Goal: Transaction & Acquisition: Purchase product/service

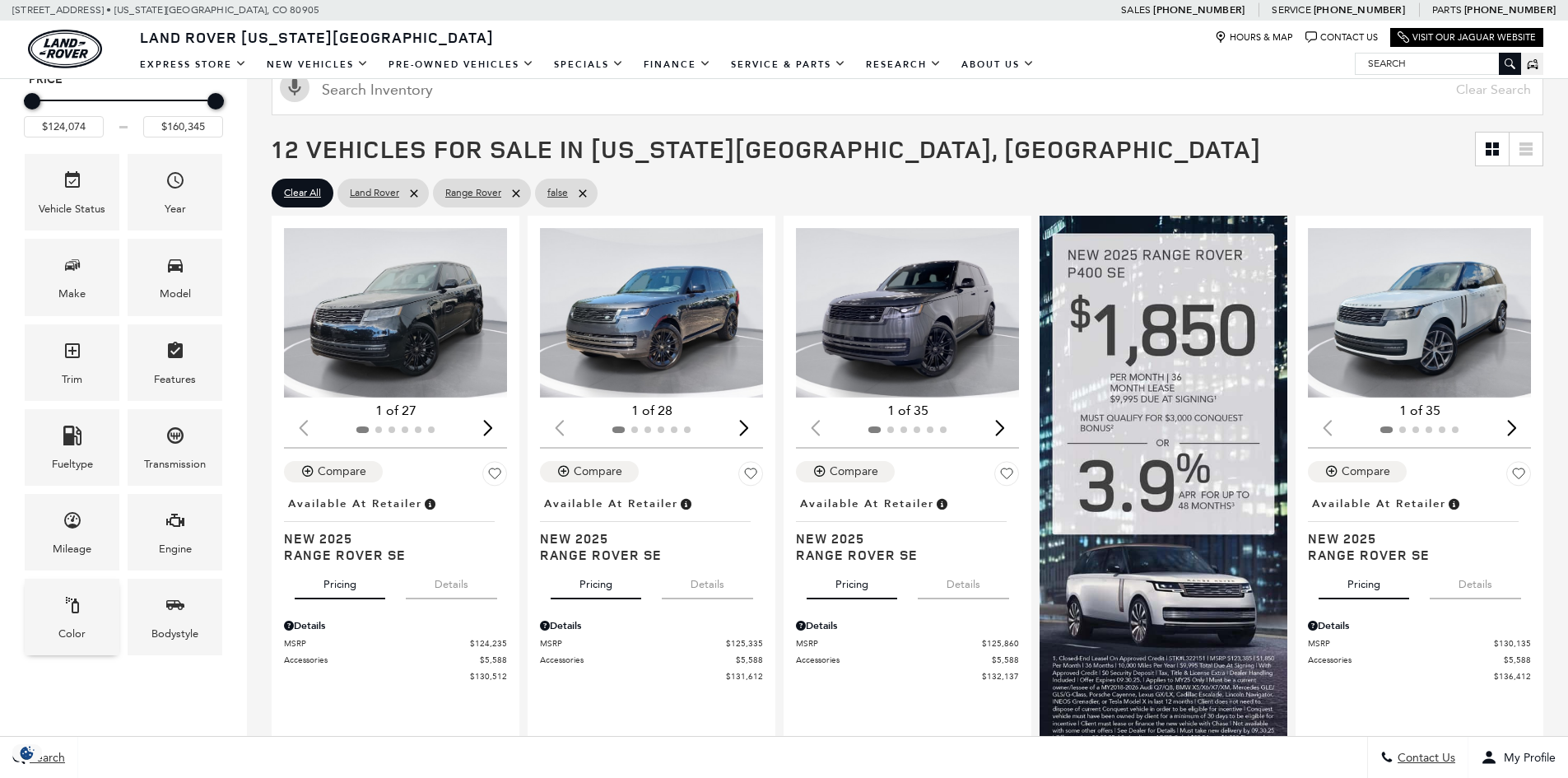
click at [77, 613] on icon "Color" at bounding box center [72, 605] width 13 height 17
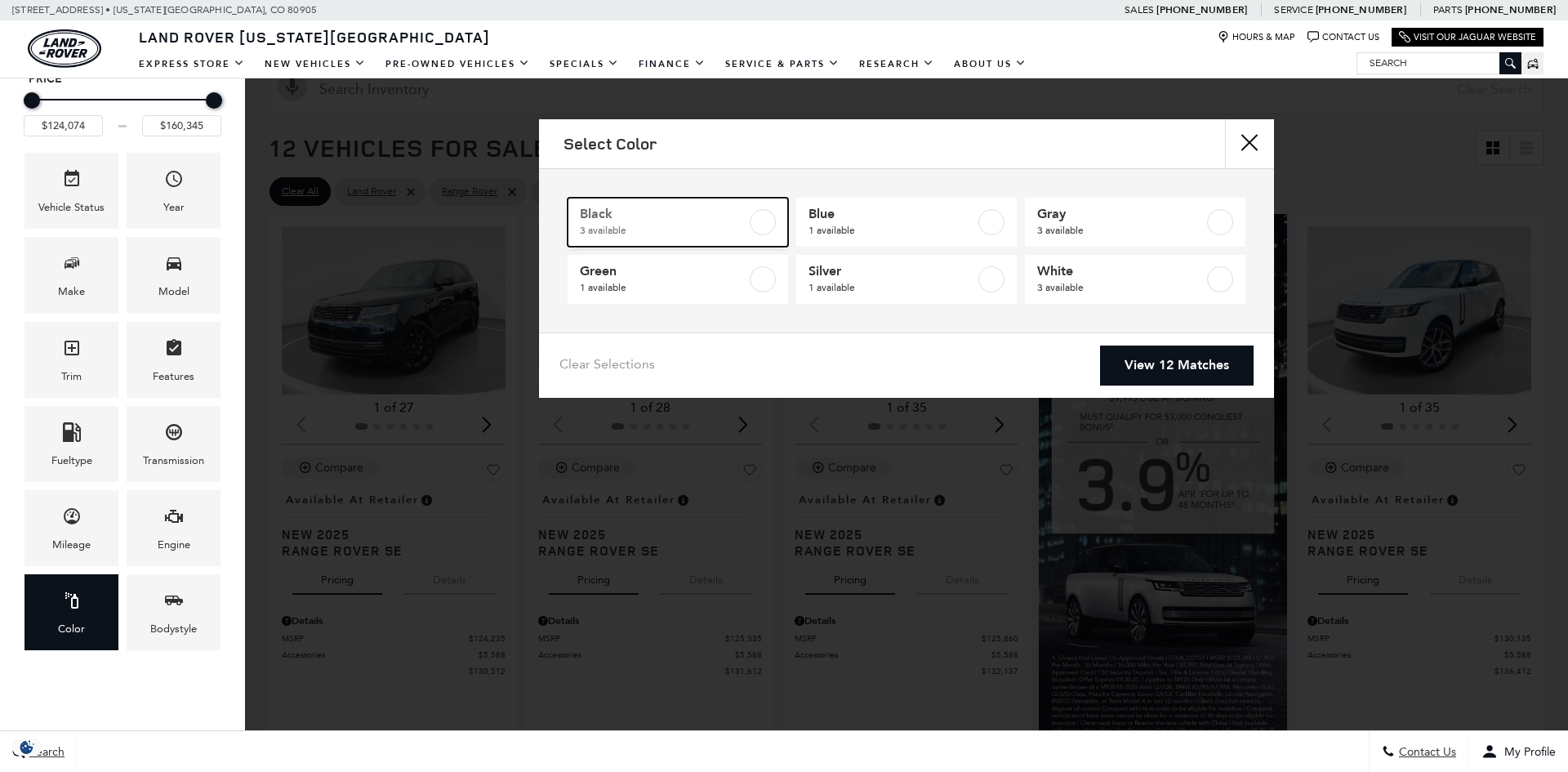
click at [713, 208] on span "Black" at bounding box center [662, 214] width 166 height 16
type input "$147,525"
checkbox input "true"
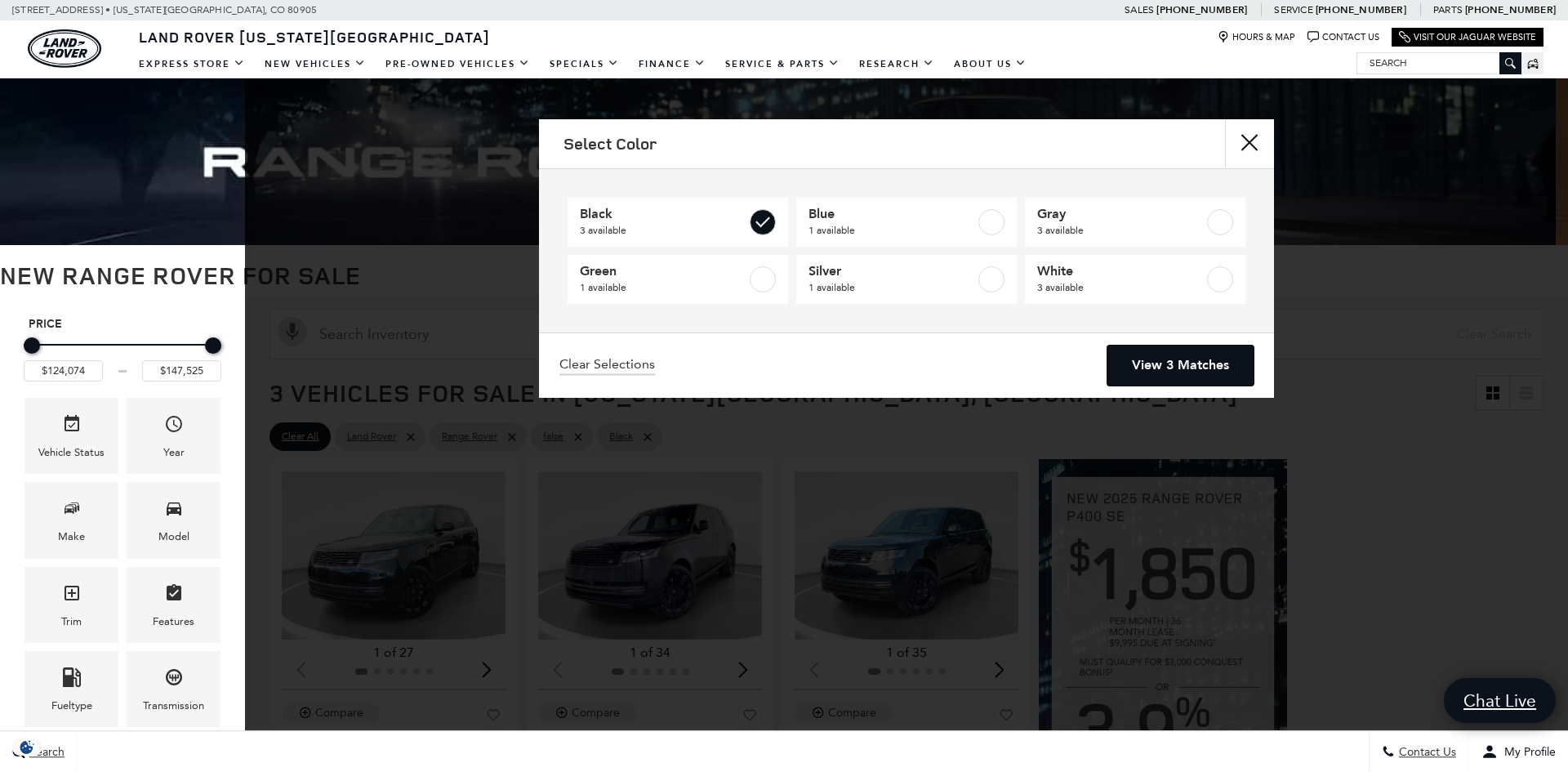
click at [1164, 367] on link "View 3 Matches" at bounding box center [1181, 366] width 147 height 40
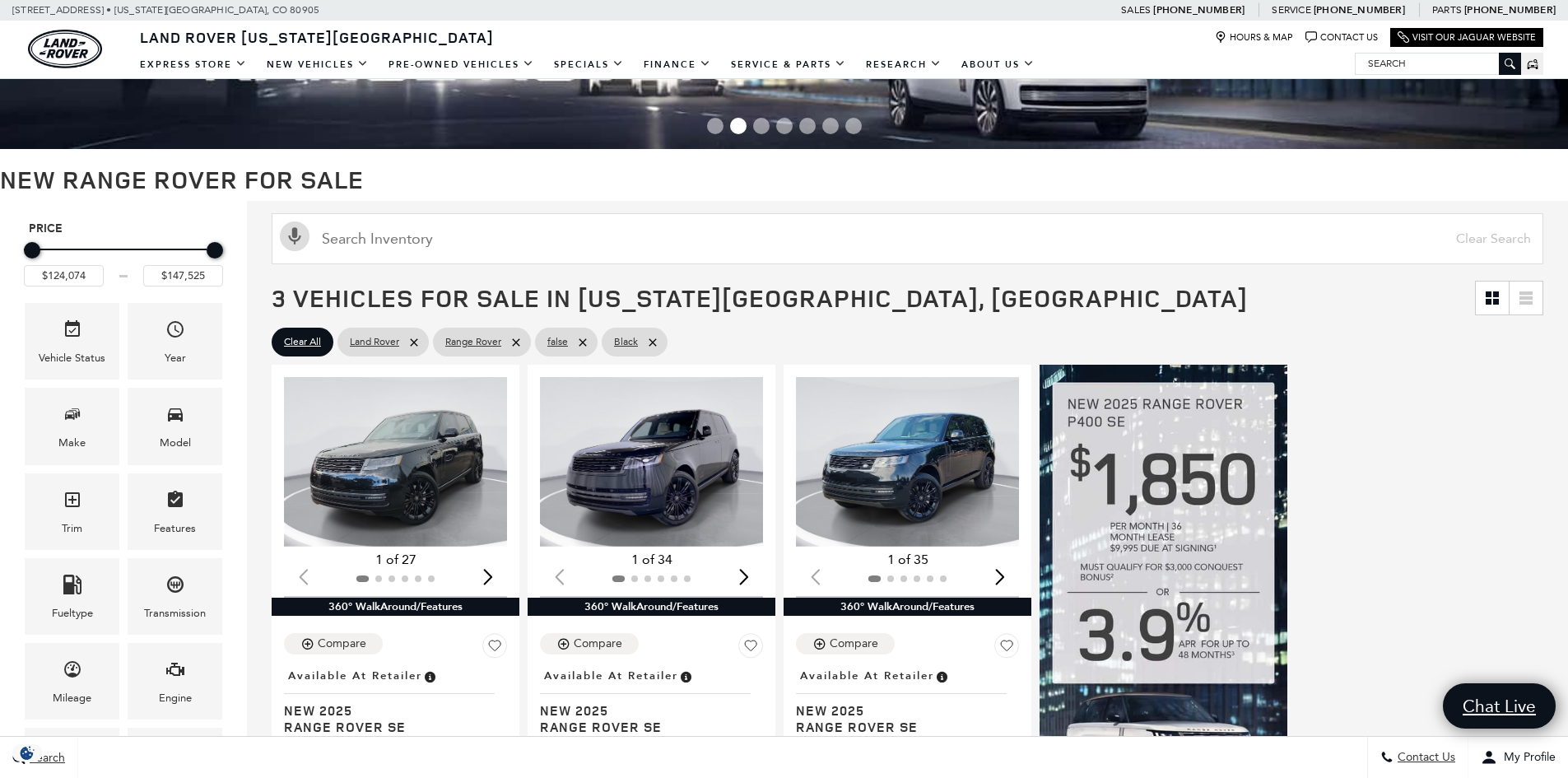
scroll to position [411, 0]
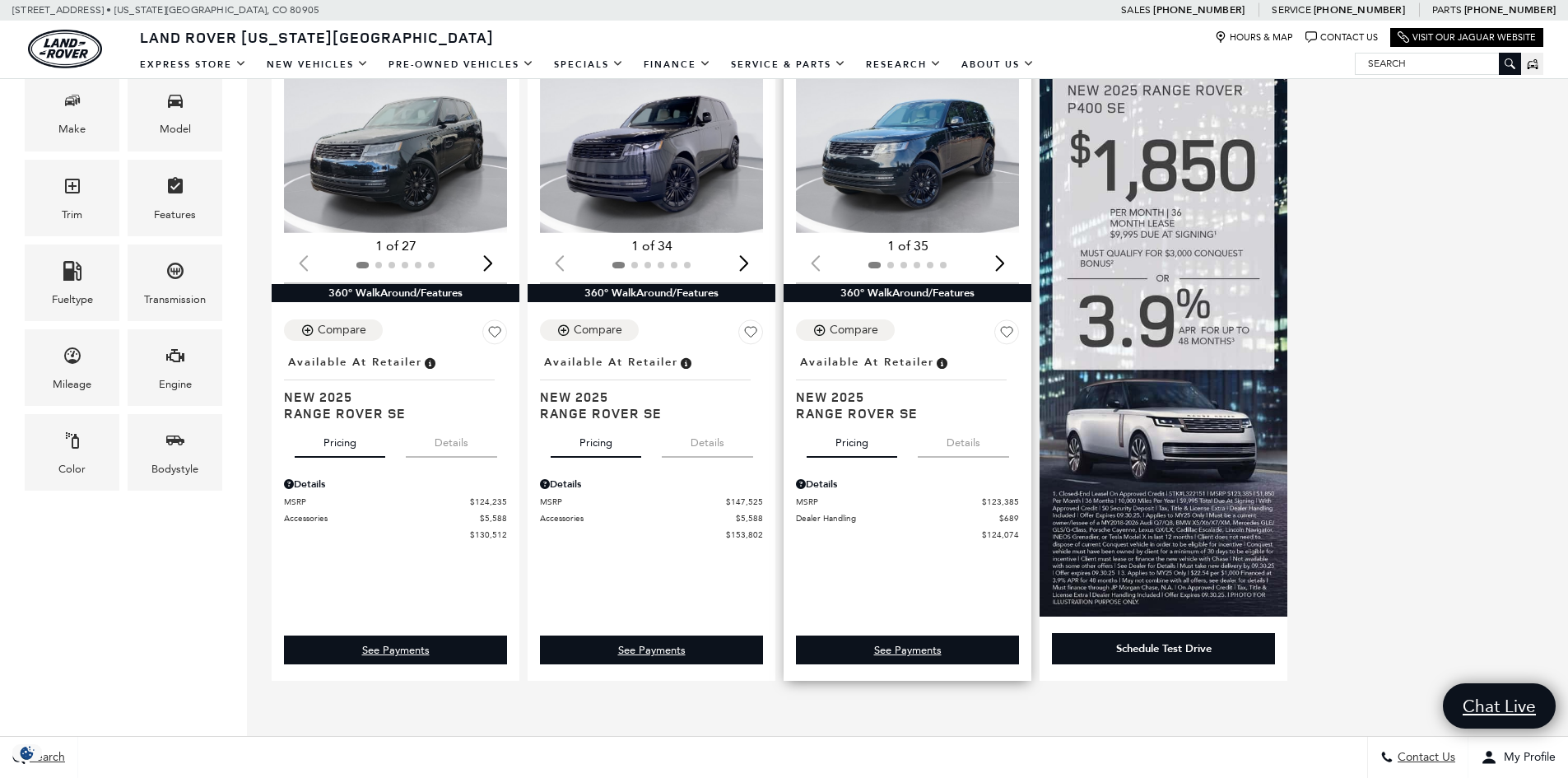
click at [960, 453] on button "Details" at bounding box center [963, 440] width 91 height 37
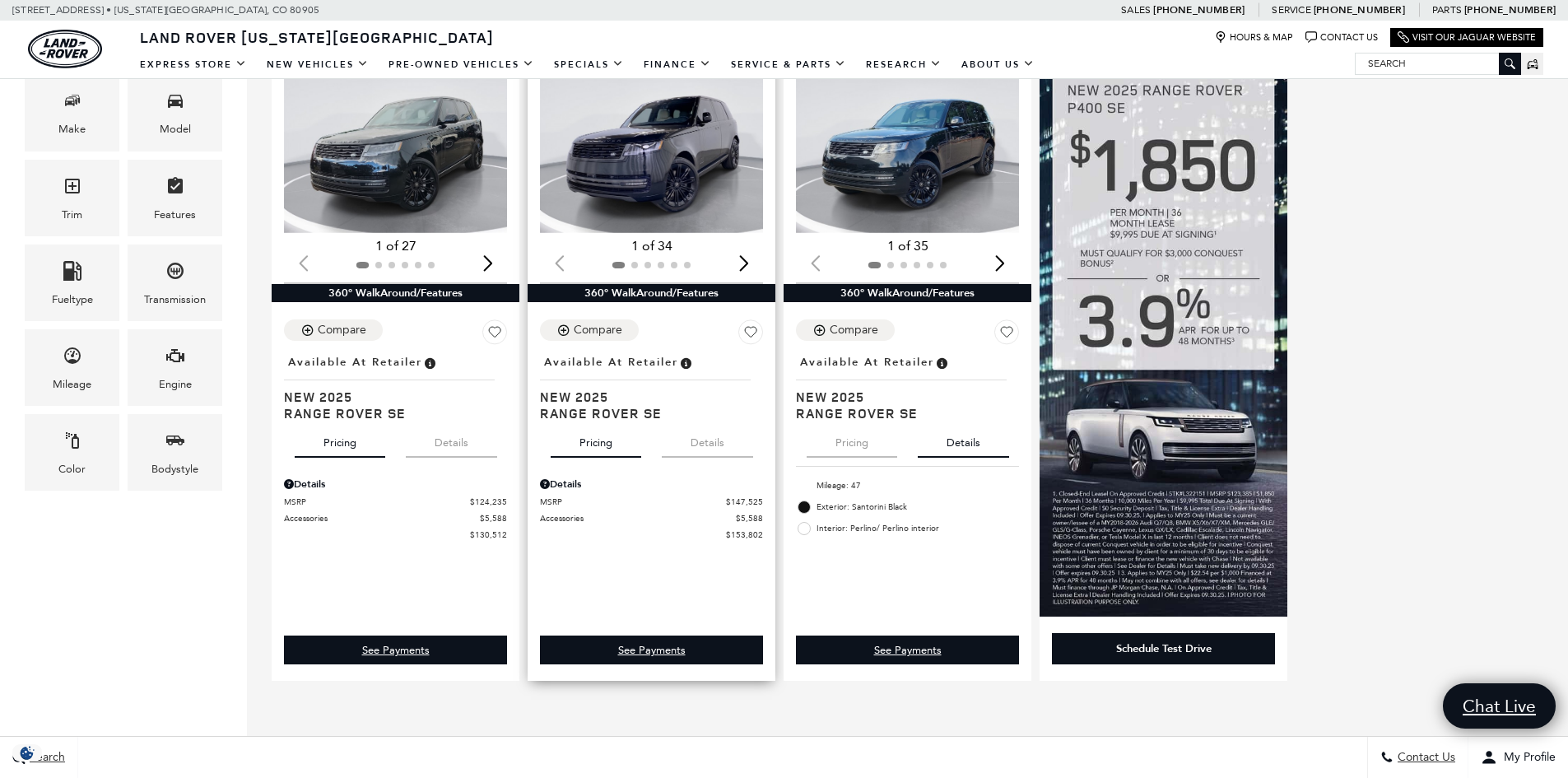
click at [700, 438] on button "Details" at bounding box center [707, 440] width 91 height 37
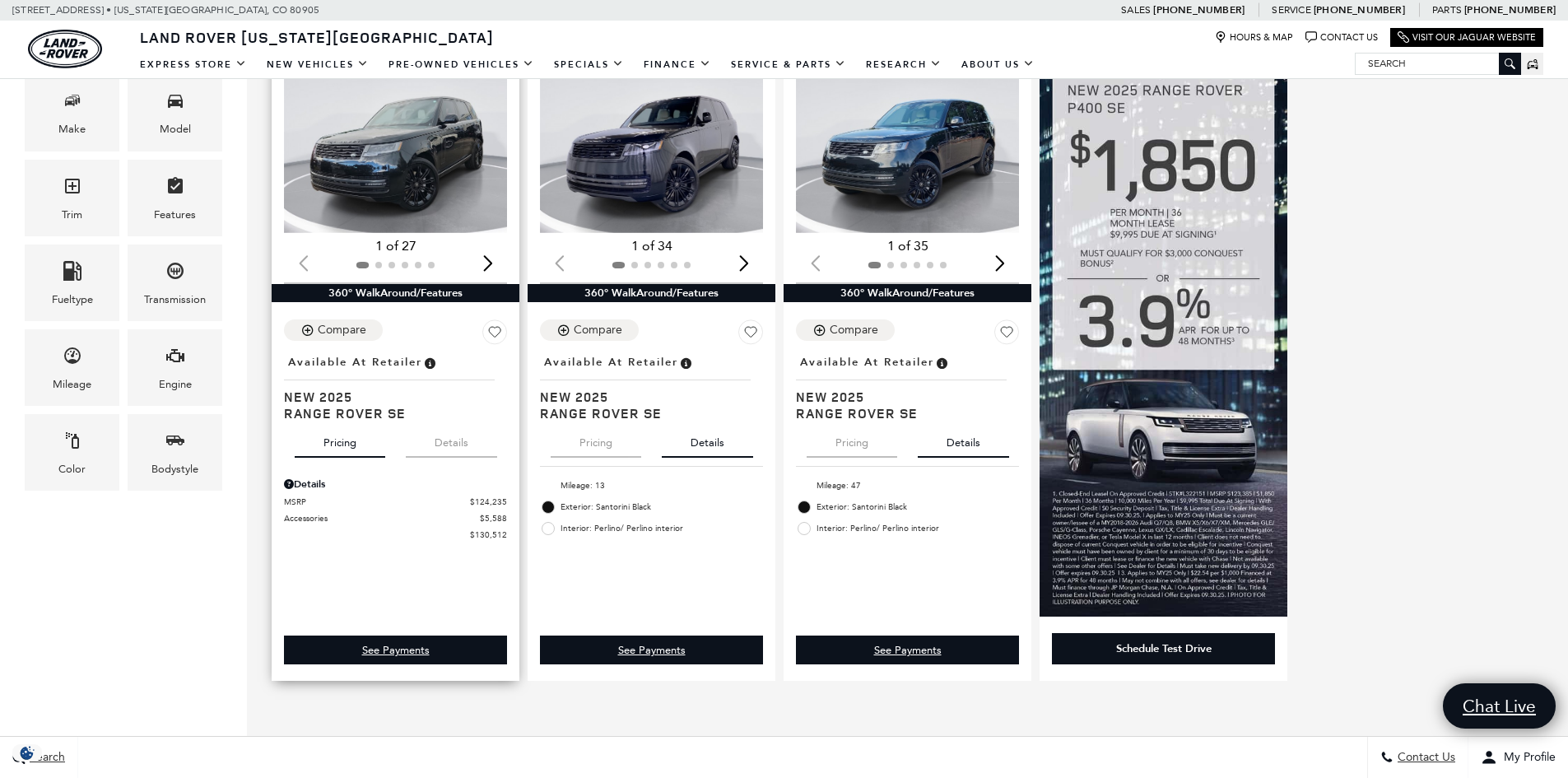
click at [447, 441] on button "Details" at bounding box center [451, 440] width 91 height 37
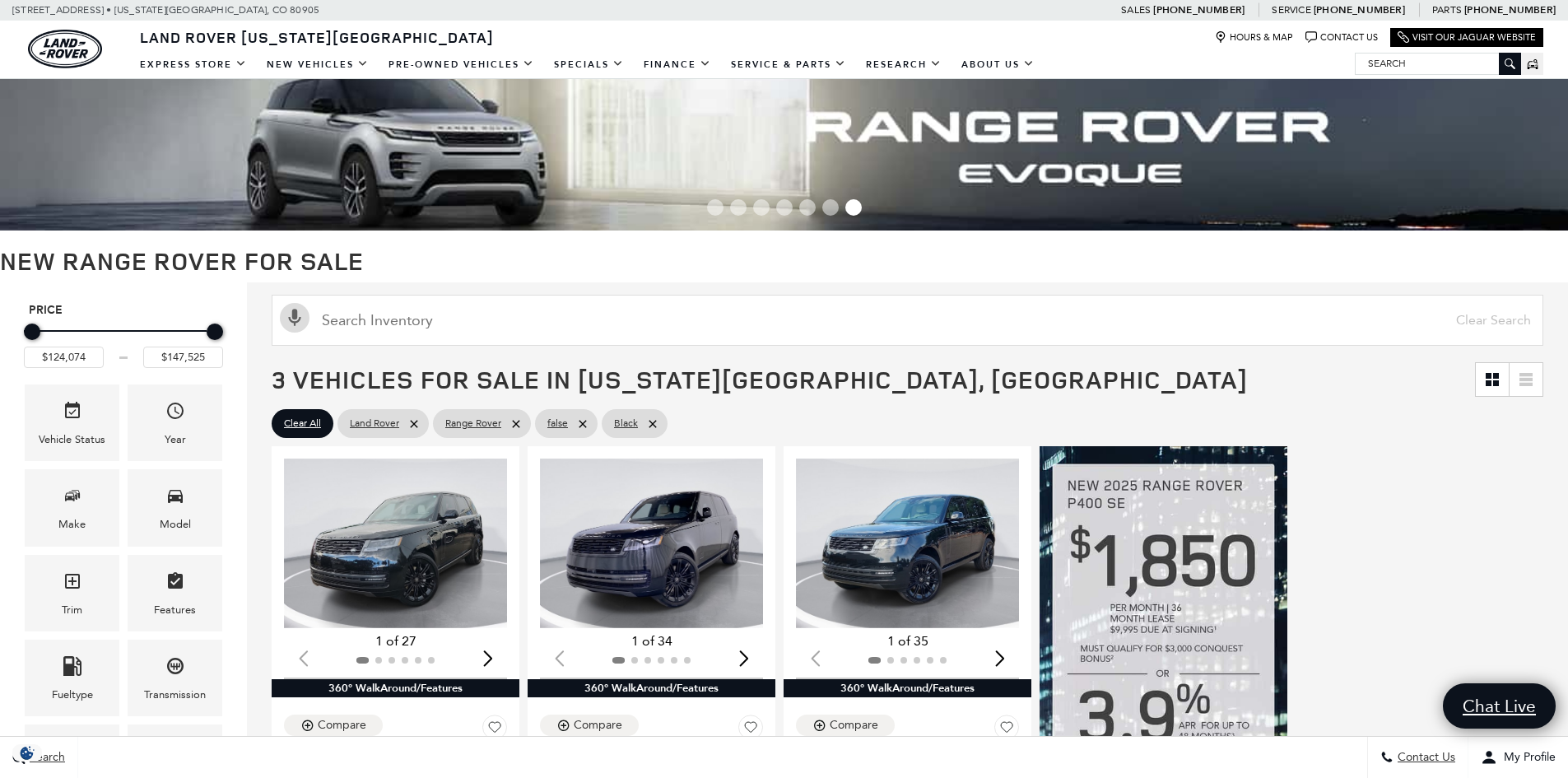
scroll to position [0, 0]
